Goal: Task Accomplishment & Management: Manage account settings

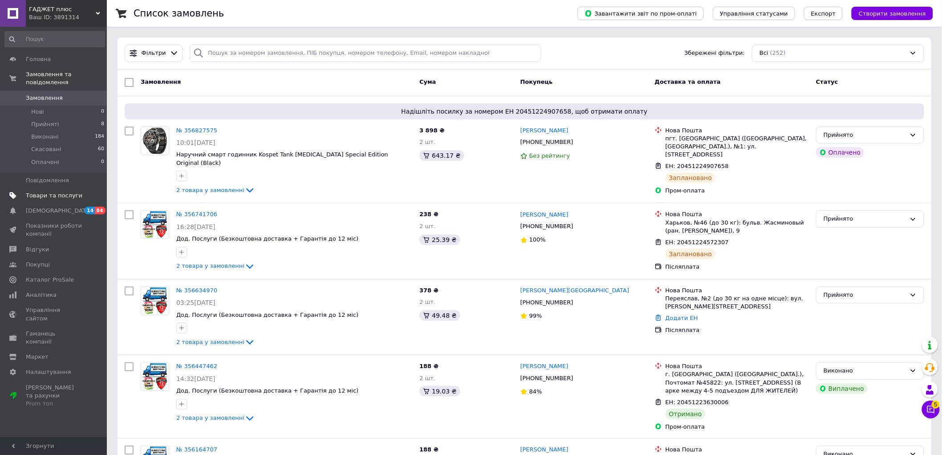
click at [33, 192] on span "Товари та послуги" at bounding box center [54, 196] width 57 height 8
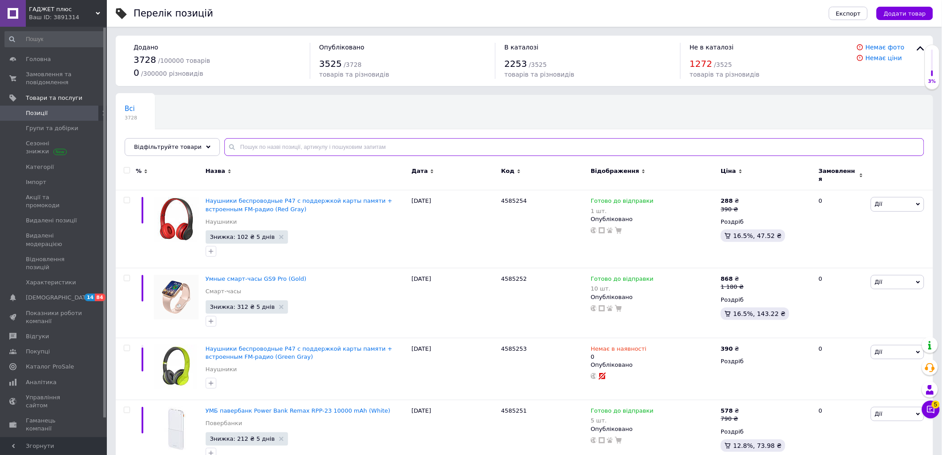
click at [367, 147] on input "text" at bounding box center [574, 147] width 700 height 18
paste input "45881108"
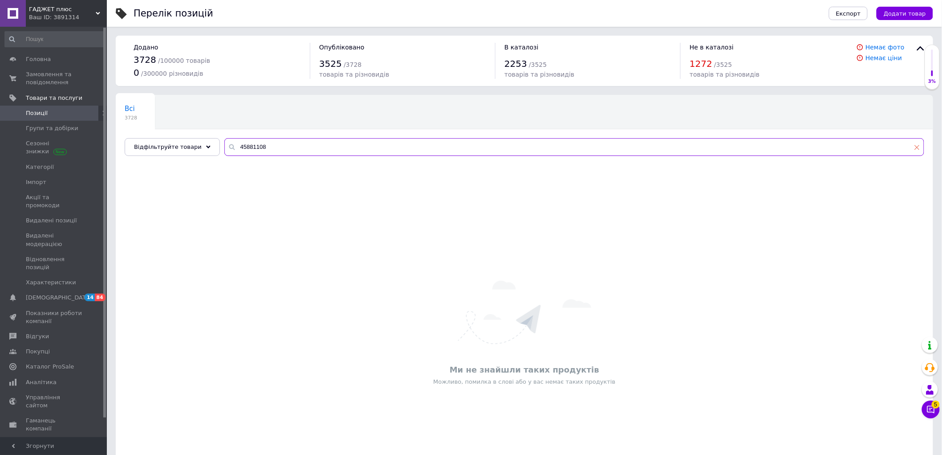
type input "45881108"
drag, startPoint x: 918, startPoint y: 148, endPoint x: 833, endPoint y: 171, distance: 87.6
click at [918, 148] on use at bounding box center [917, 147] width 5 height 5
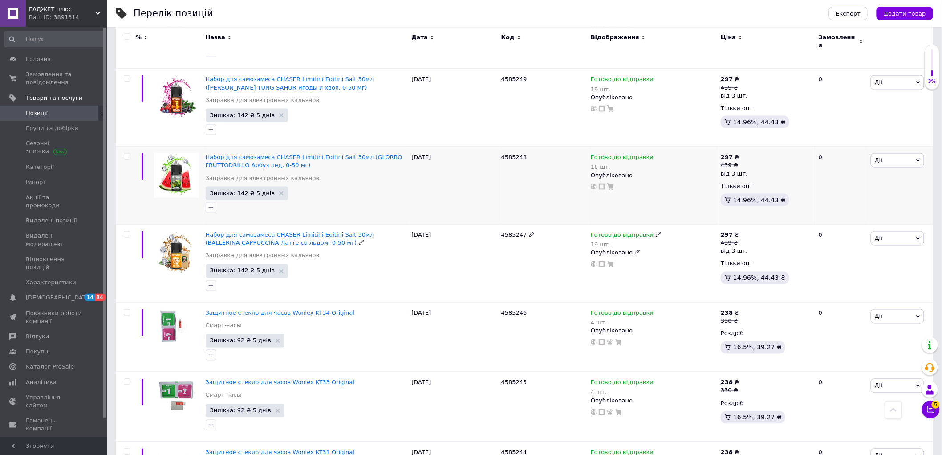
scroll to position [396, 0]
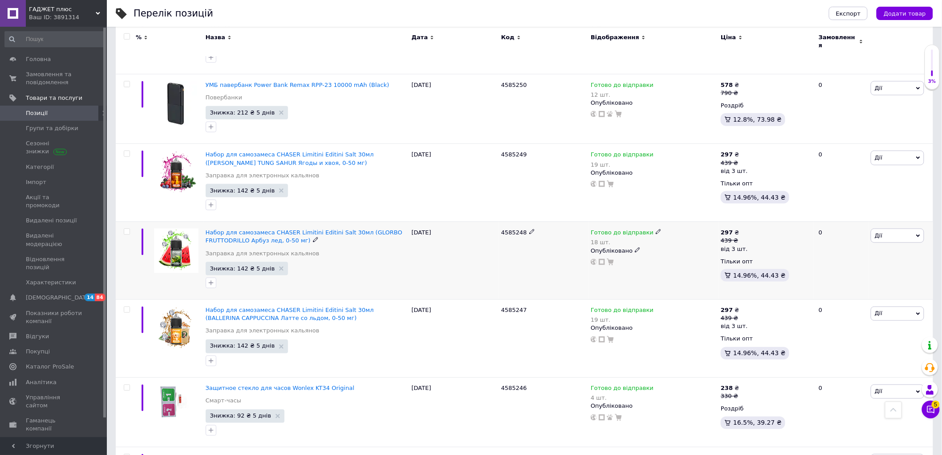
click at [127, 229] on input "checkbox" at bounding box center [127, 232] width 6 height 6
checkbox input "true"
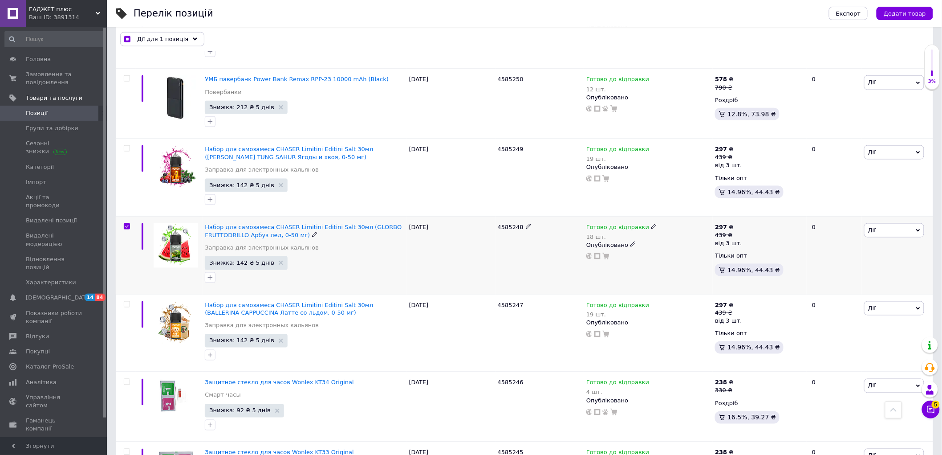
scroll to position [395, 0]
click at [861, 14] on span "Експорт" at bounding box center [848, 13] width 25 height 7
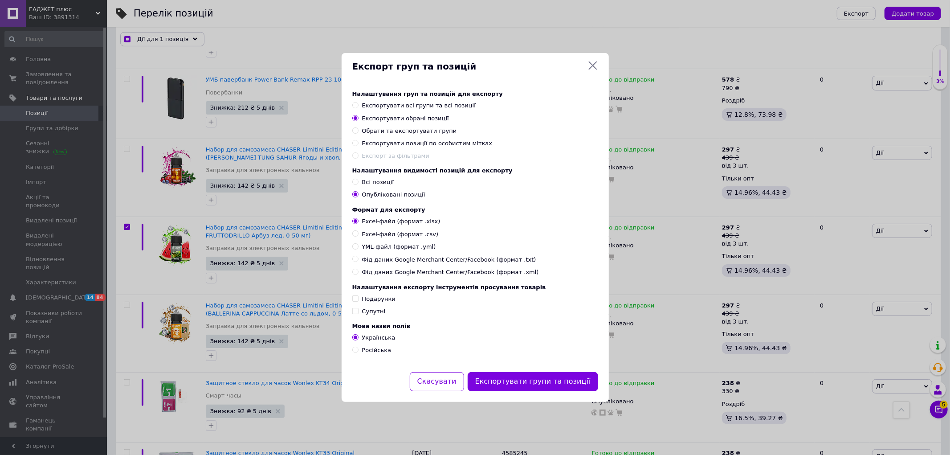
drag, startPoint x: 536, startPoint y: 385, endPoint x: 542, endPoint y: 379, distance: 7.6
click at [536, 384] on button "Експортувати групи та позиції" at bounding box center [533, 381] width 131 height 19
checkbox input "true"
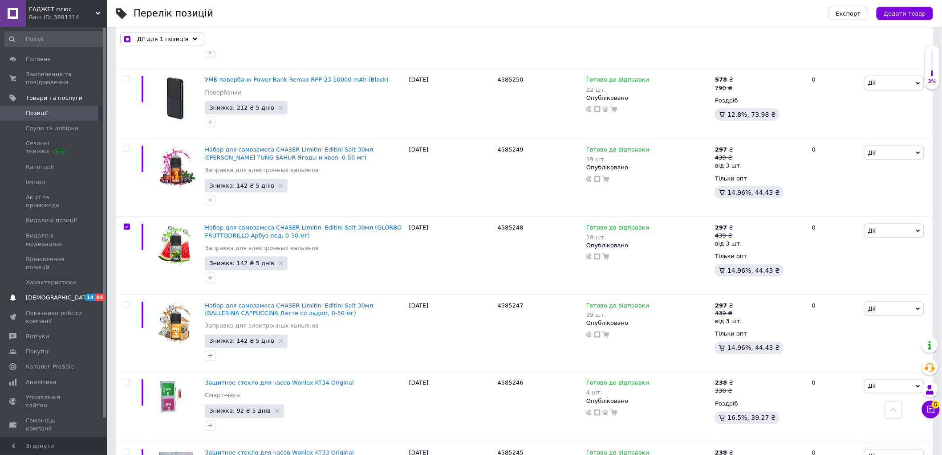
click at [39, 294] on span "[DEMOGRAPHIC_DATA]" at bounding box center [59, 298] width 66 height 8
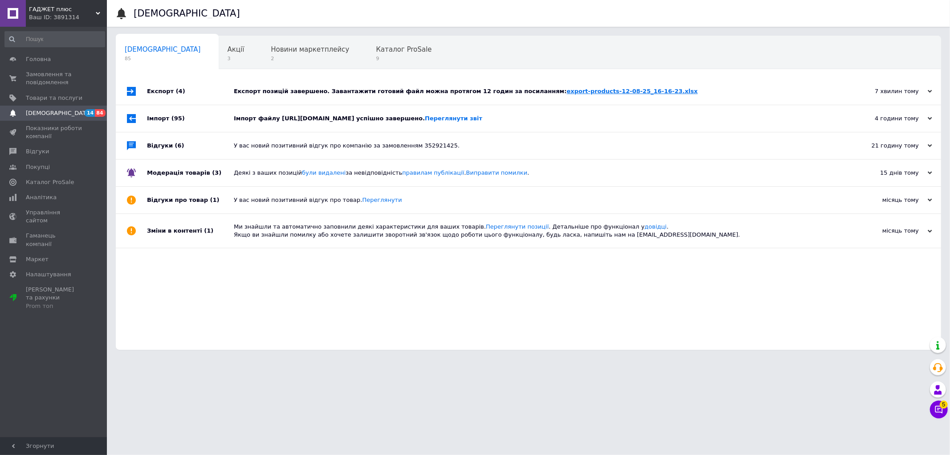
click at [603, 90] on link "export-products-12-08-25_16-16-23.xlsx" at bounding box center [632, 91] width 131 height 7
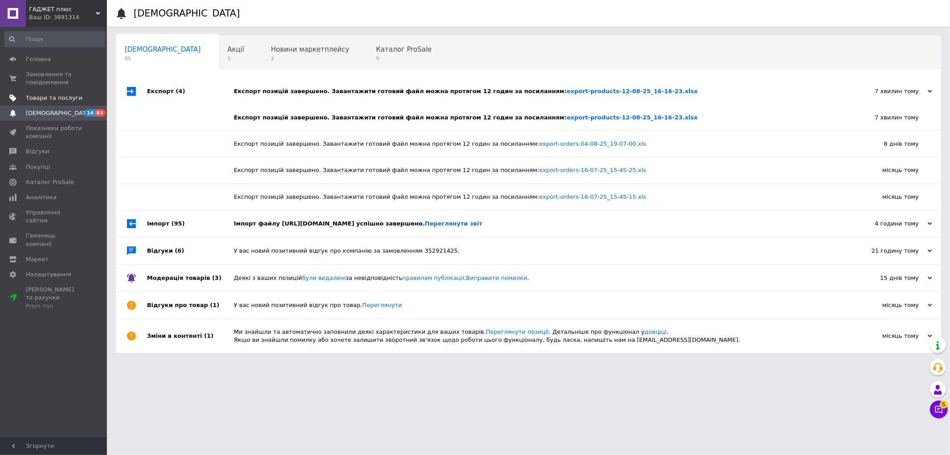
click at [49, 97] on span "Товари та послуги" at bounding box center [54, 98] width 57 height 8
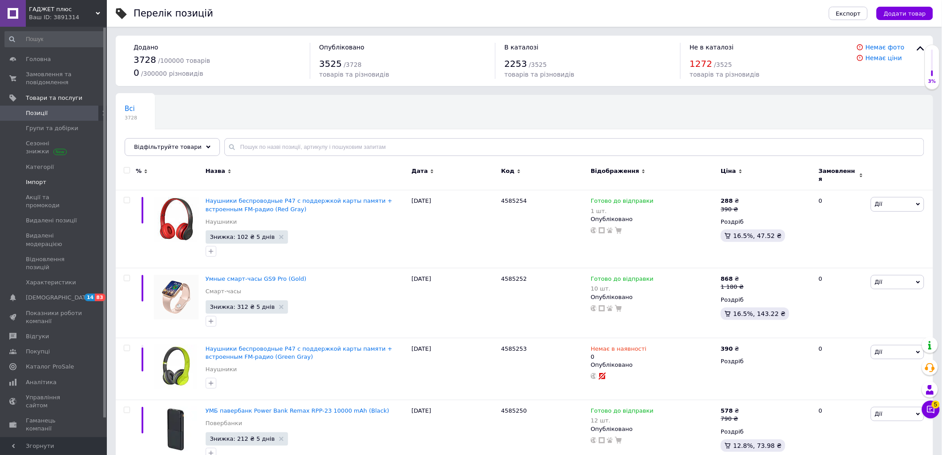
click at [38, 183] on span "Імпорт" at bounding box center [36, 182] width 20 height 8
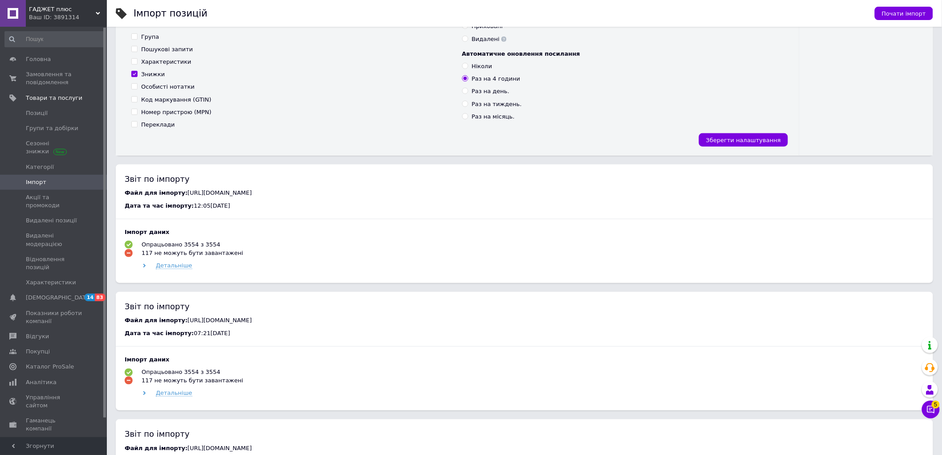
scroll to position [247, 0]
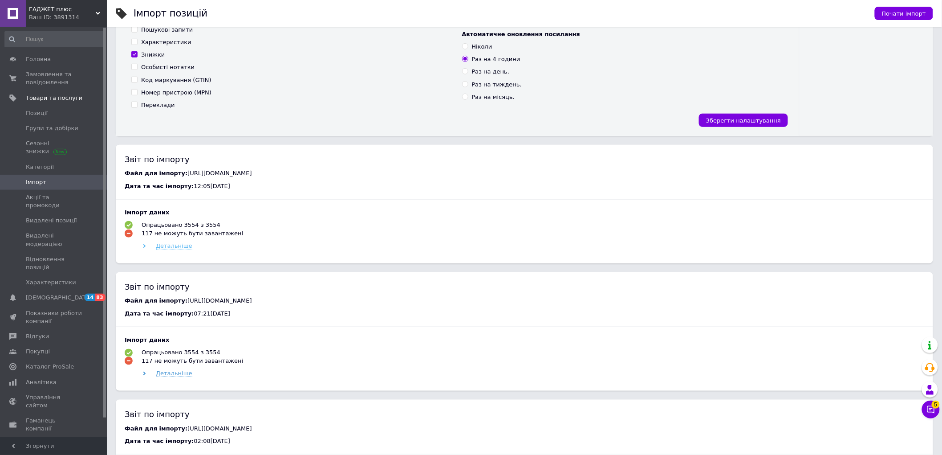
click at [173, 246] on span "Детальніше" at bounding box center [174, 245] width 37 height 7
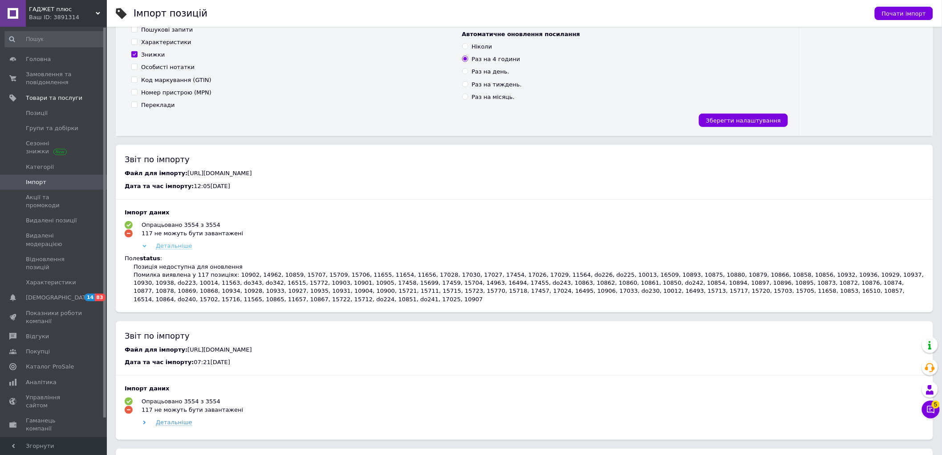
click at [175, 248] on span "Детальніше" at bounding box center [174, 245] width 37 height 7
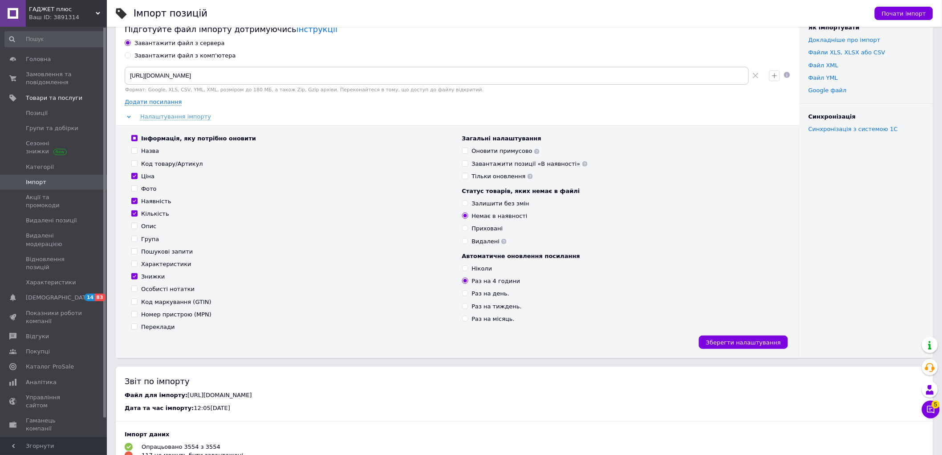
scroll to position [0, 0]
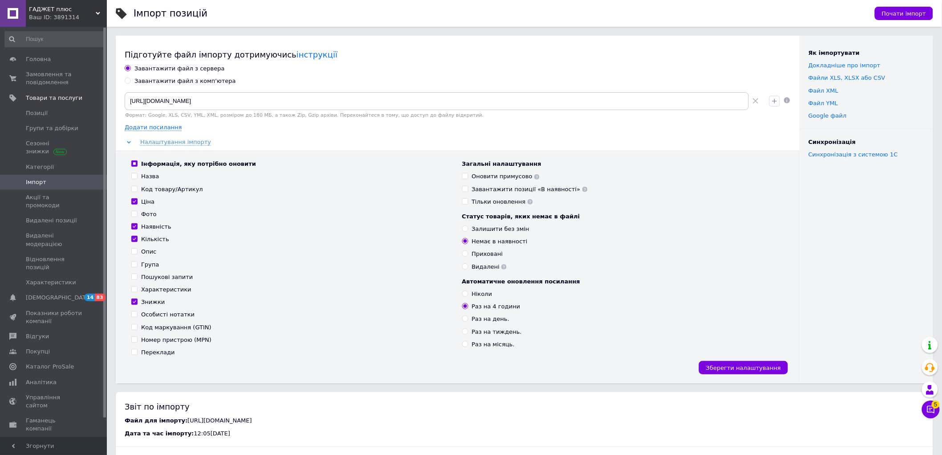
click at [150, 81] on div "Завантажити файл з комп'ютера" at bounding box center [186, 81] width 102 height 8
click at [131, 81] on input "Завантажити файл з комп'ютера" at bounding box center [128, 81] width 6 height 6
radio input "true"
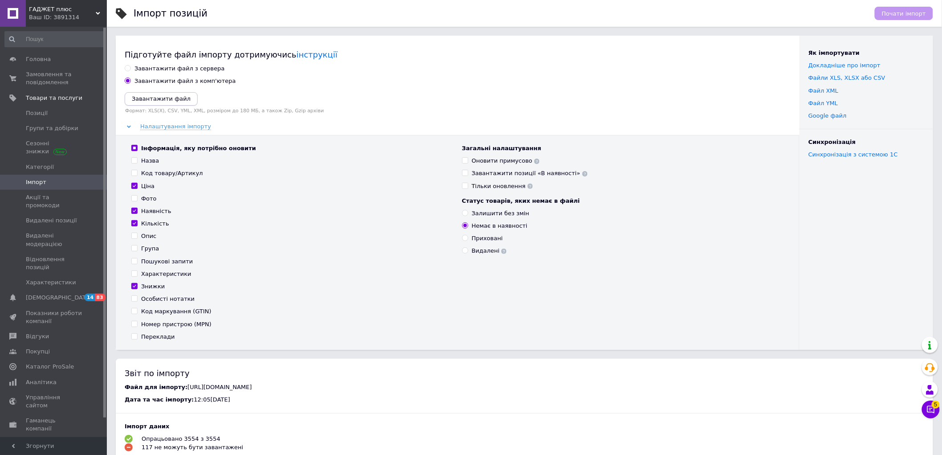
click at [156, 98] on icon "Завантажити файл" at bounding box center [161, 98] width 59 height 7
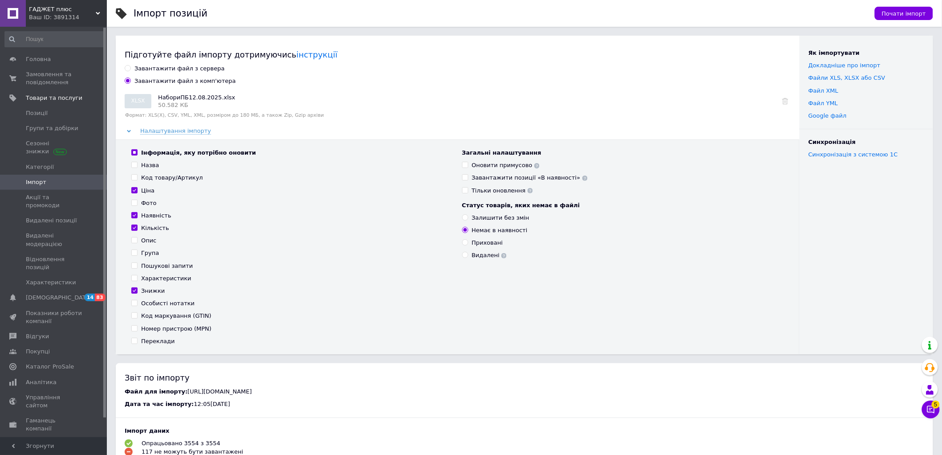
click at [480, 167] on div "Оновити примусово" at bounding box center [506, 165] width 68 height 8
click at [468, 167] on input "Оновити примусово" at bounding box center [465, 165] width 6 height 6
checkbox input "true"
click at [485, 217] on div "Залишити без змін" at bounding box center [500, 218] width 57 height 8
click at [468, 217] on input "Залишити без змін" at bounding box center [465, 217] width 6 height 6
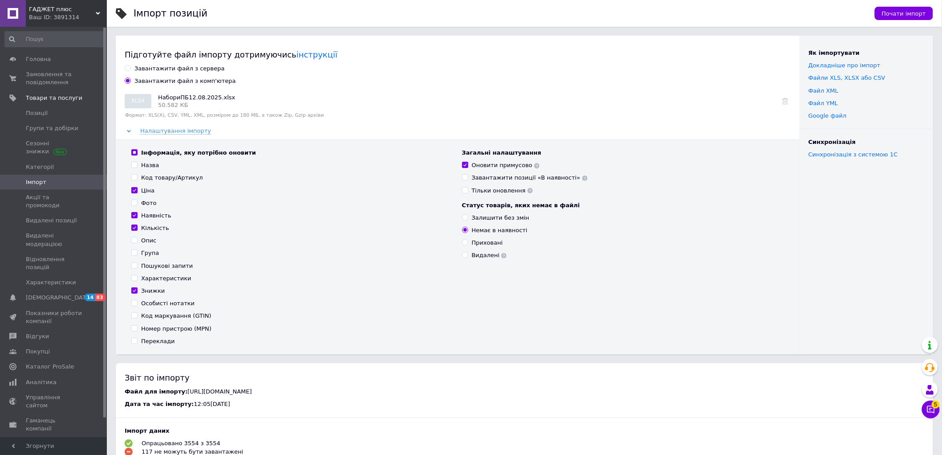
radio input "true"
click at [896, 11] on span "Почати імпорт" at bounding box center [904, 13] width 44 height 7
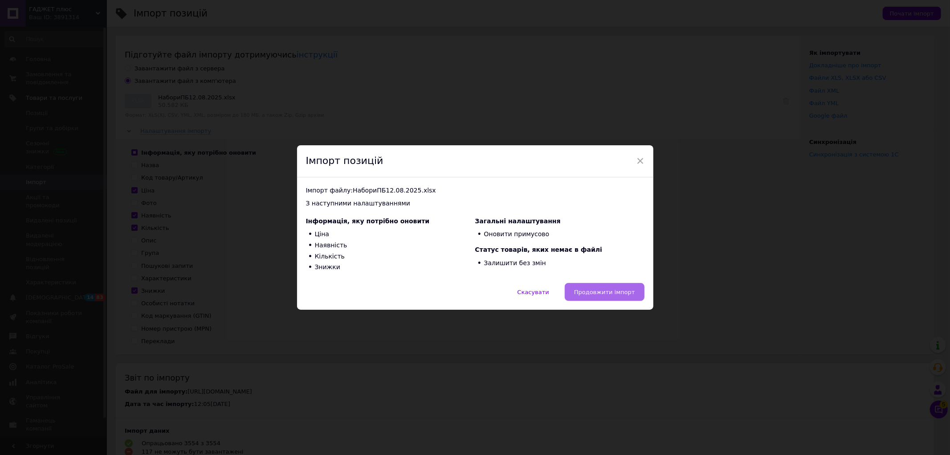
click at [597, 290] on span "Продовжити імпорт" at bounding box center [604, 292] width 61 height 7
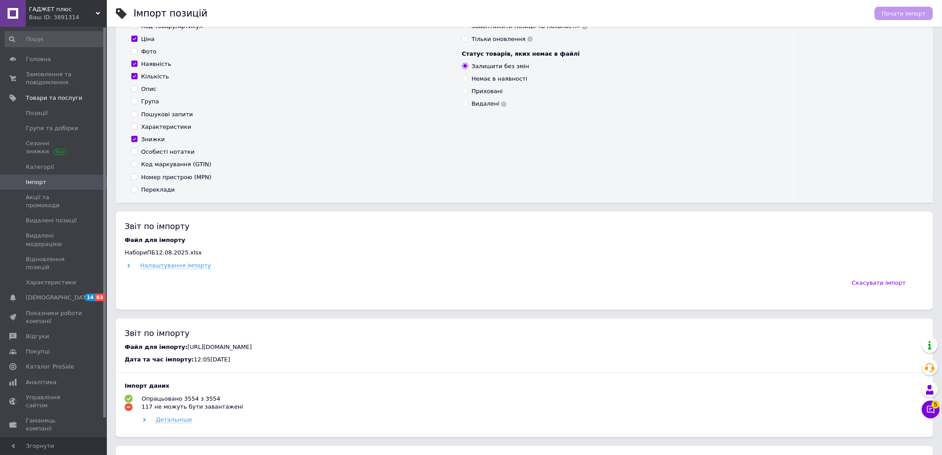
scroll to position [148, 0]
